Goal: Task Accomplishment & Management: Manage account settings

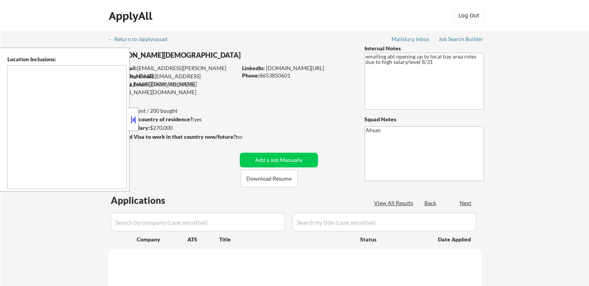
type textarea "remote"
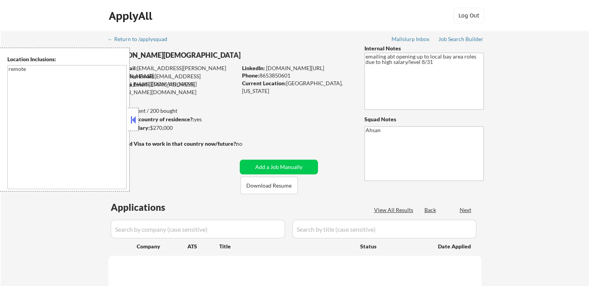
select select ""pending""
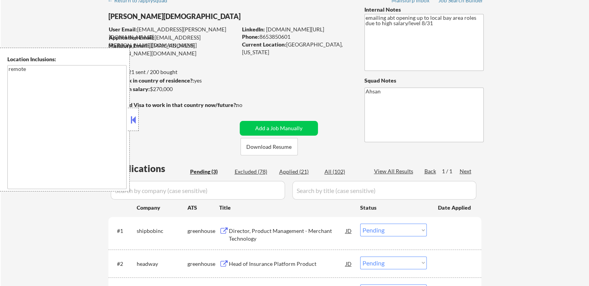
click at [135, 115] on button at bounding box center [133, 120] width 9 height 12
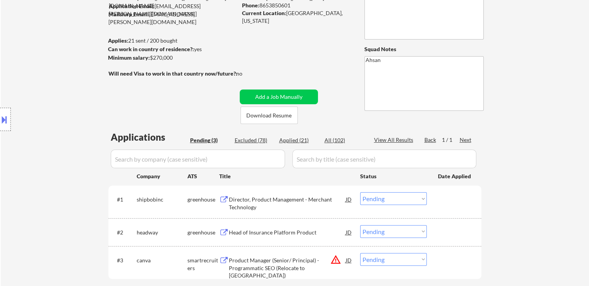
scroll to position [116, 0]
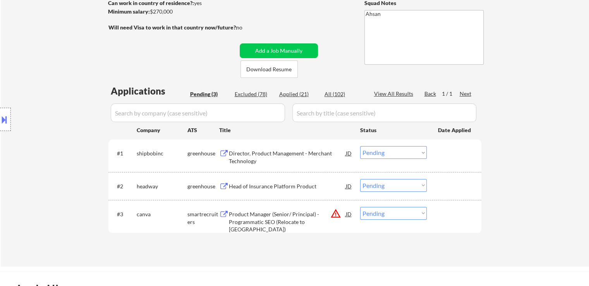
click at [274, 152] on div "Director, Product Management - Merchant Technology" at bounding box center [287, 156] width 117 height 15
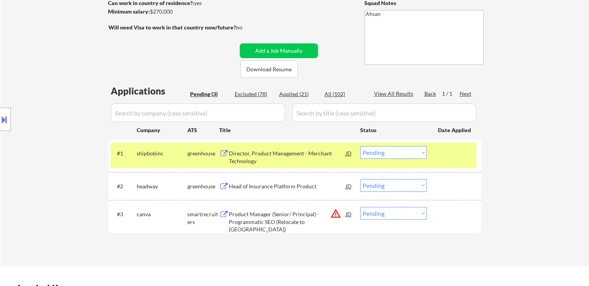
click at [295, 184] on div "Head of Insurance Platform Product" at bounding box center [287, 186] width 117 height 8
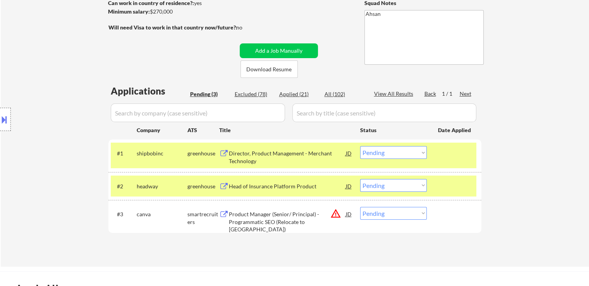
click at [378, 208] on select "Choose an option... Pending Applied Excluded (Questions) Excluded (Expired) Exc…" at bounding box center [393, 213] width 67 height 13
select select ""excluded__location_""
click at [360, 207] on select "Choose an option... Pending Applied Excluded (Questions) Excluded (Expired) Exc…" at bounding box center [393, 213] width 67 height 13
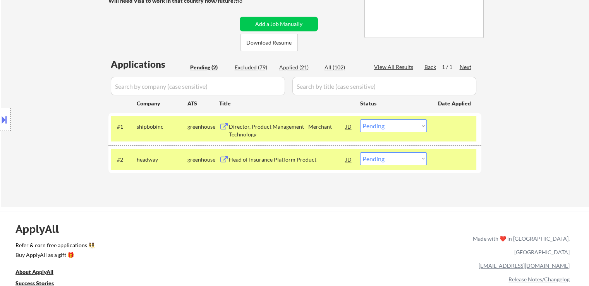
scroll to position [155, 0]
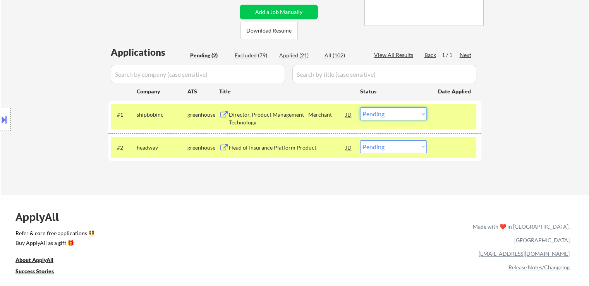
click at [402, 115] on select "Choose an option... Pending Applied Excluded (Questions) Excluded (Expired) Exc…" at bounding box center [393, 113] width 67 height 13
click at [360, 107] on select "Choose an option... Pending Applied Excluded (Questions) Excluded (Expired) Exc…" at bounding box center [393, 113] width 67 height 13
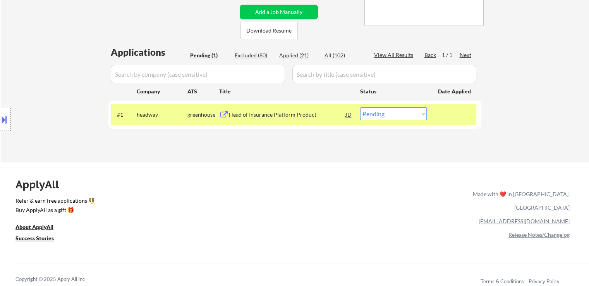
click at [374, 113] on select "Choose an option... Pending Applied Excluded (Questions) Excluded (Expired) Exc…" at bounding box center [393, 113] width 67 height 13
select select ""applied""
click at [360, 107] on select "Choose an option... Pending Applied Excluded (Questions) Excluded (Expired) Exc…" at bounding box center [393, 113] width 67 height 13
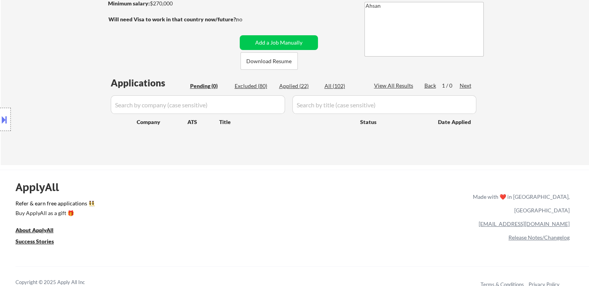
scroll to position [77, 0]
